Goal: Transaction & Acquisition: Subscribe to service/newsletter

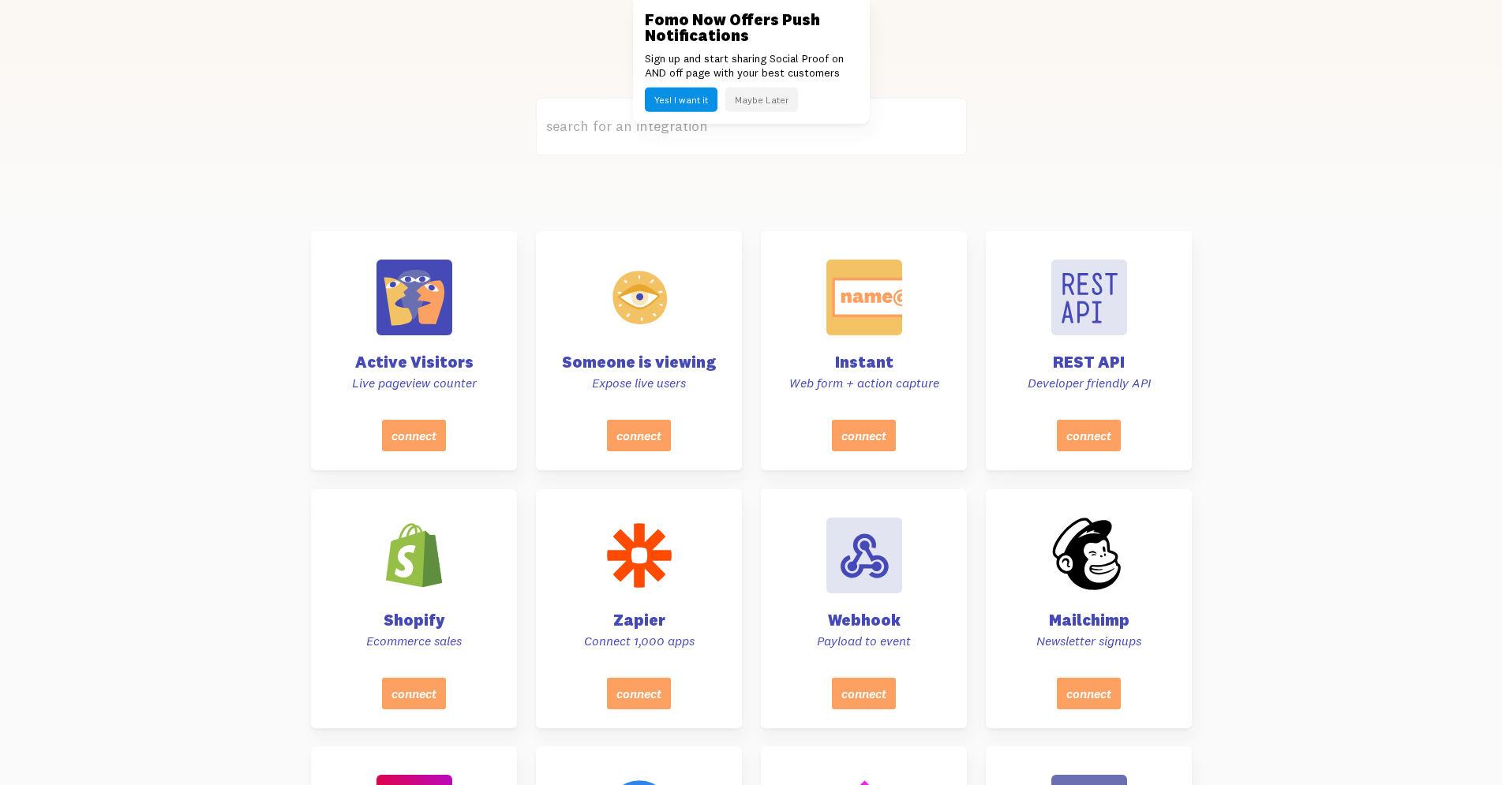
scroll to position [483, 0]
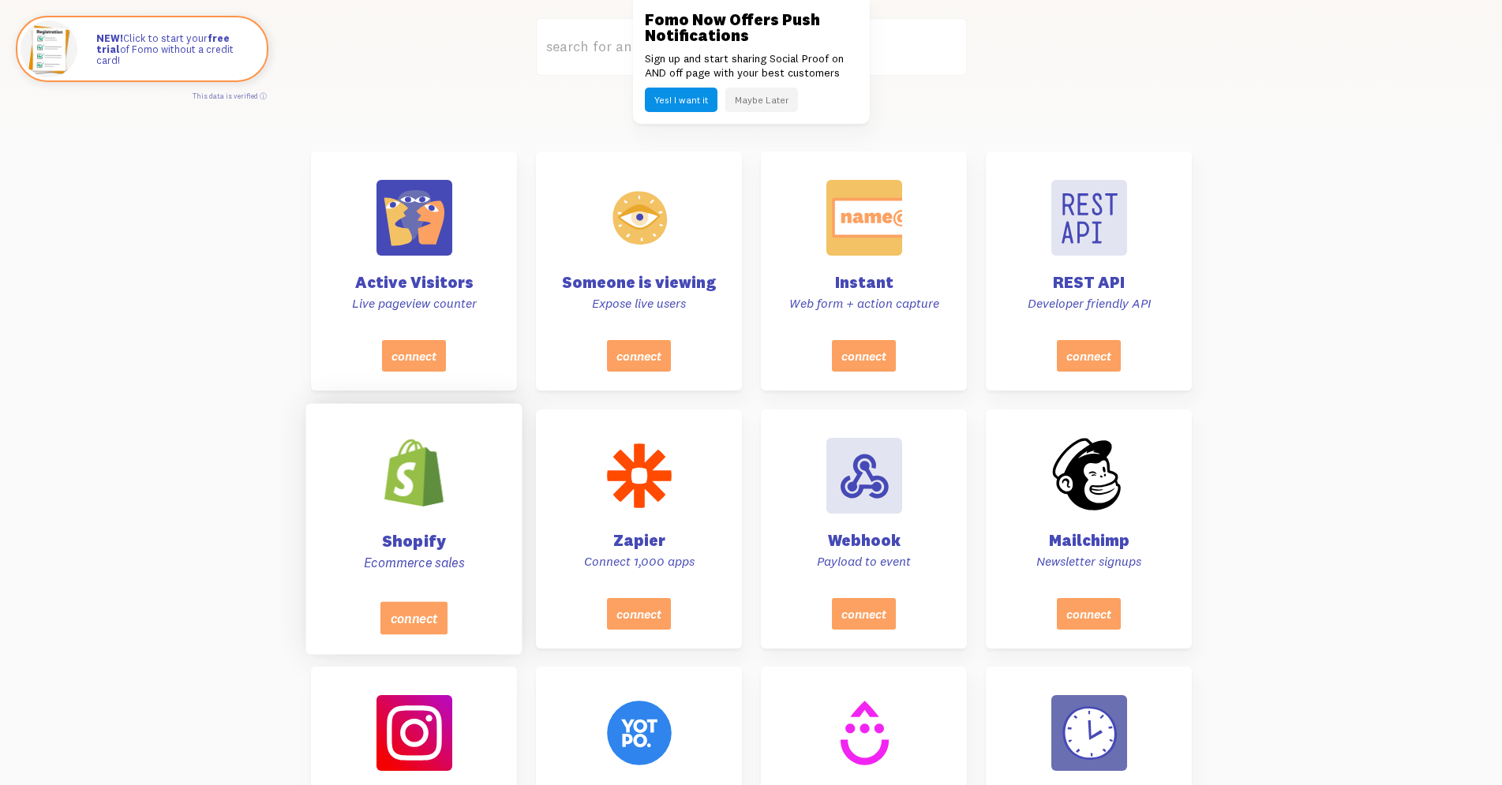
click at [410, 504] on div at bounding box center [414, 473] width 80 height 80
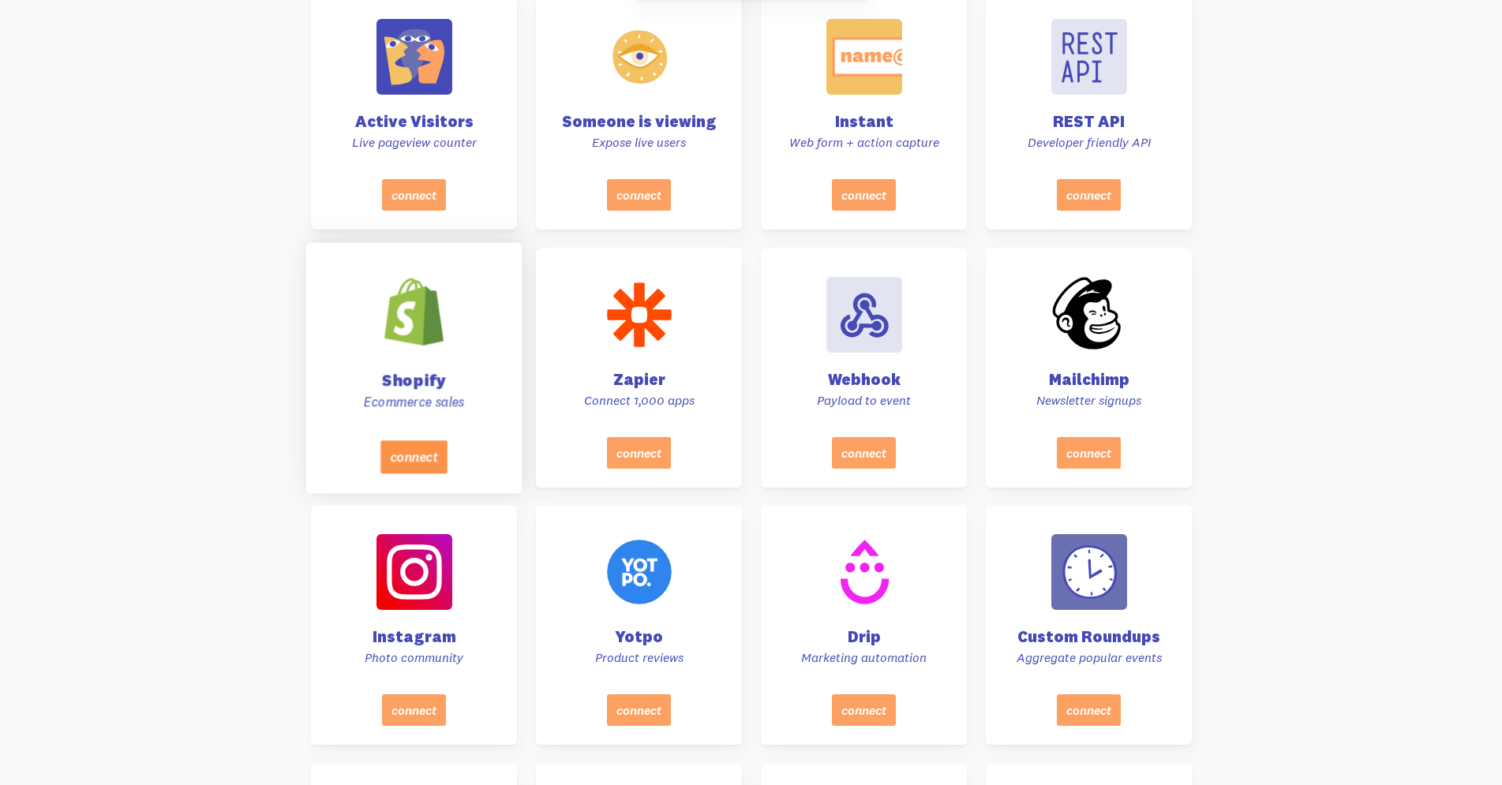
scroll to position [644, 0]
click at [414, 372] on h4 "Shopify" at bounding box center [413, 380] width 177 height 17
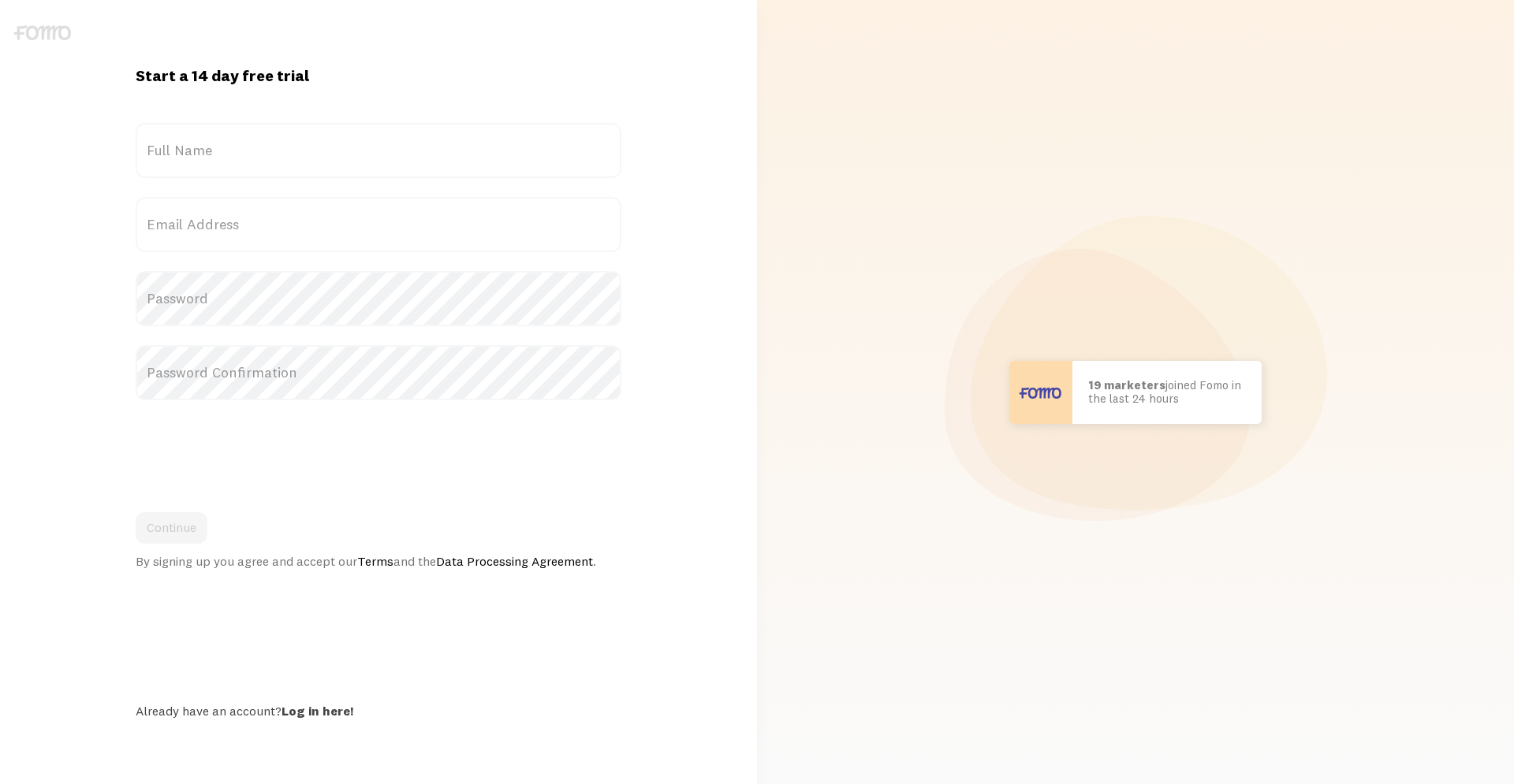
click at [327, 219] on label "Email Address" at bounding box center [379, 224] width 486 height 55
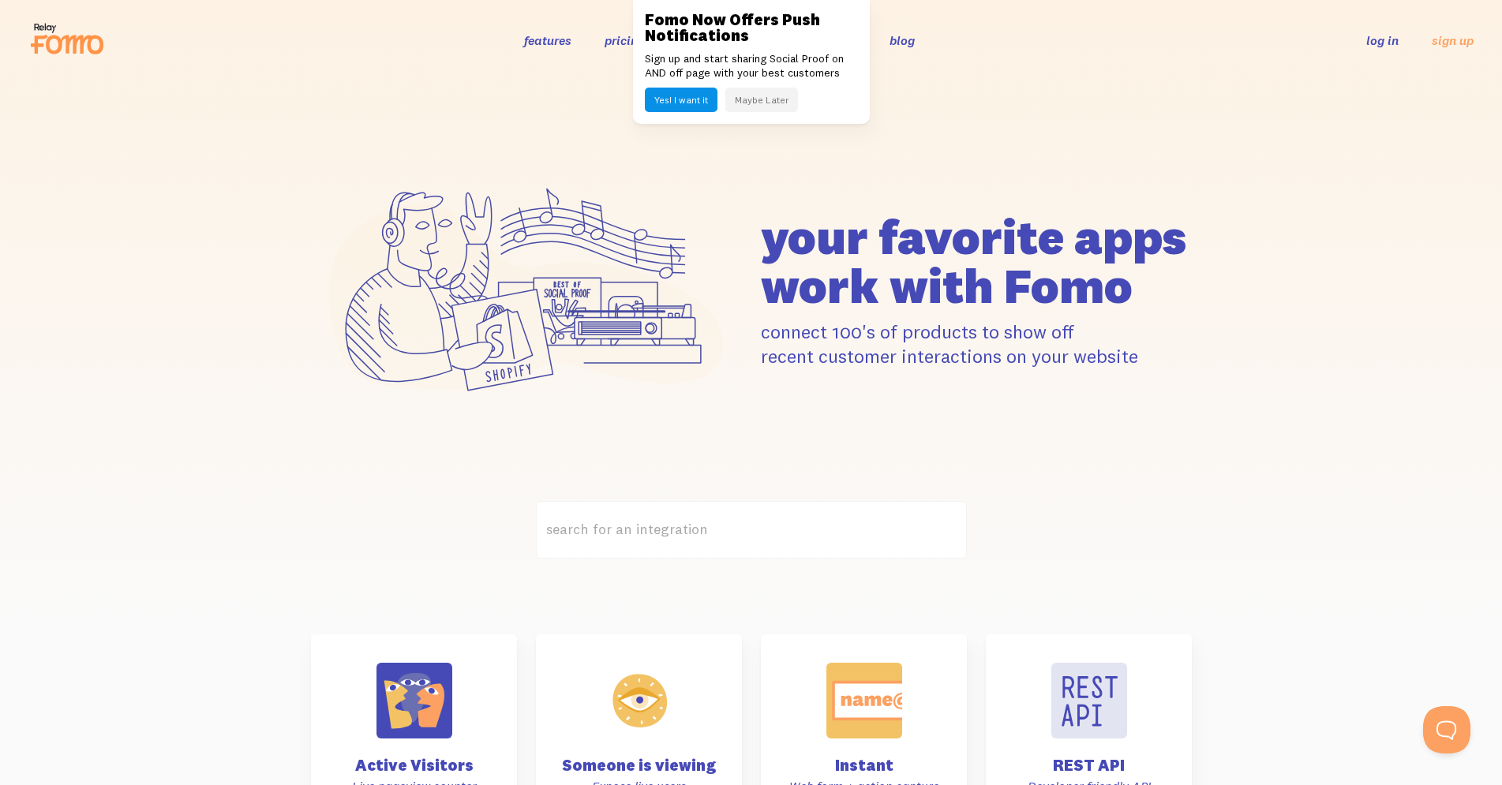
click at [85, 429] on div "your favorite apps" at bounding box center [751, 290] width 1502 height 421
